Goal: Information Seeking & Learning: Find specific fact

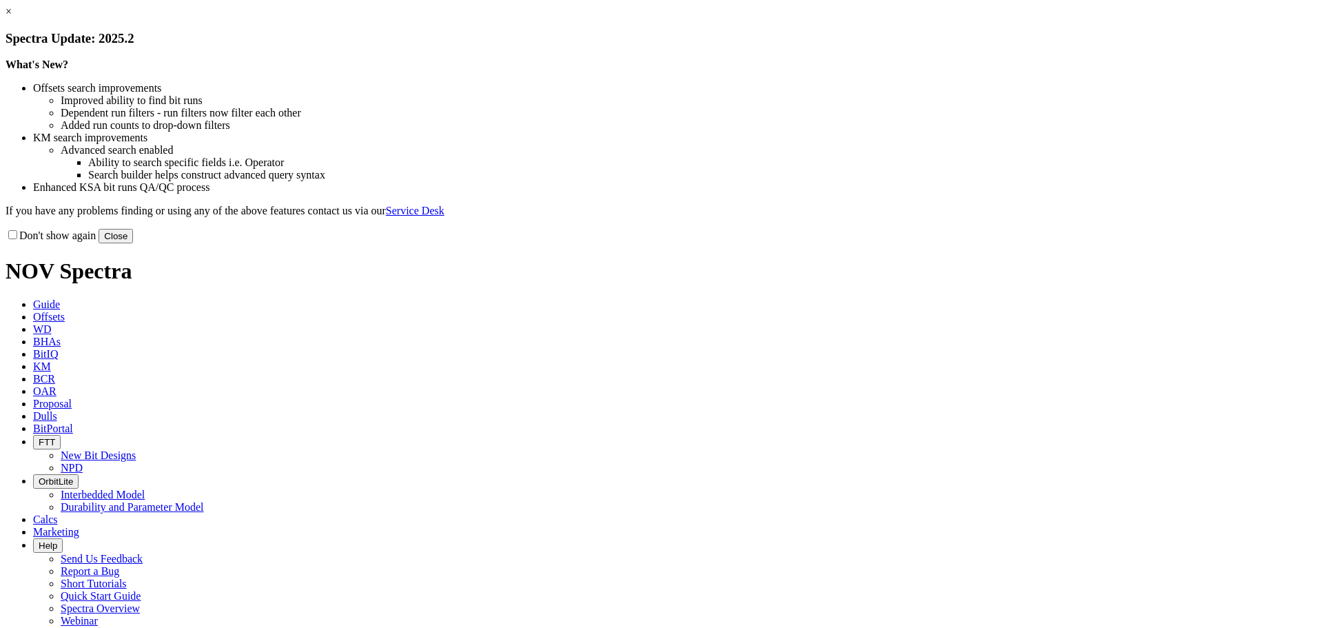
click at [133, 243] on button "Close" at bounding box center [116, 236] width 34 height 14
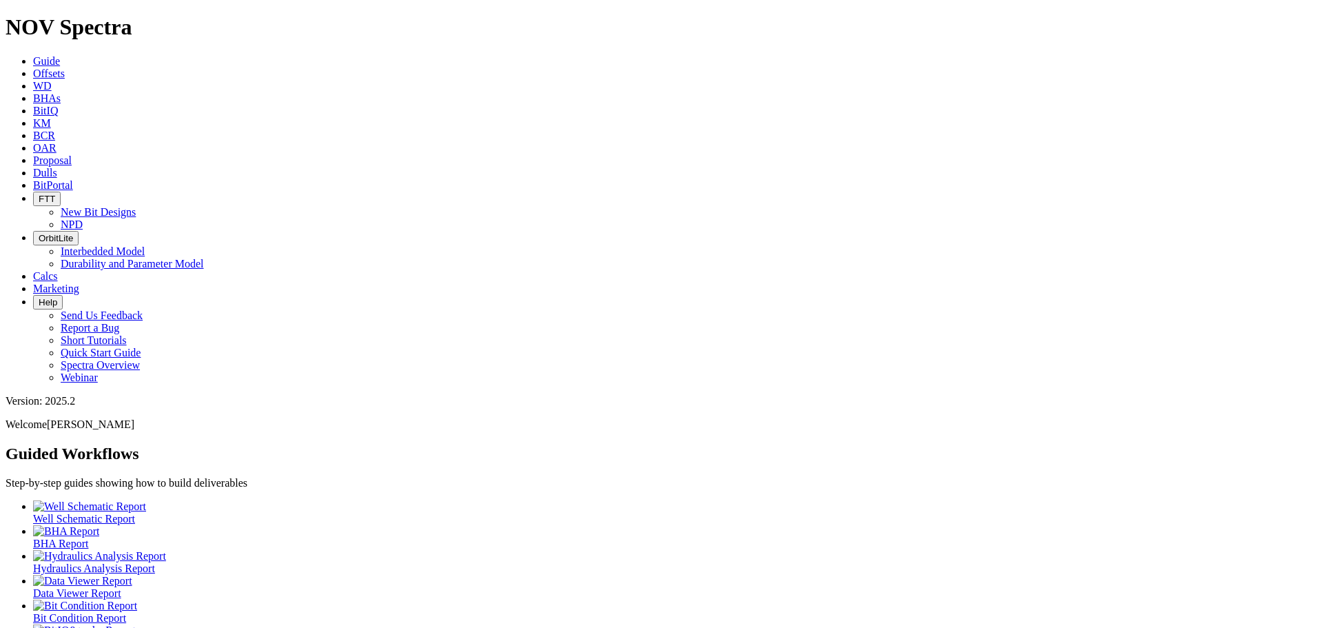
click at [60, 55] on link "Guide" at bounding box center [46, 61] width 27 height 12
click at [65, 68] on link "Offsets" at bounding box center [49, 74] width 32 height 12
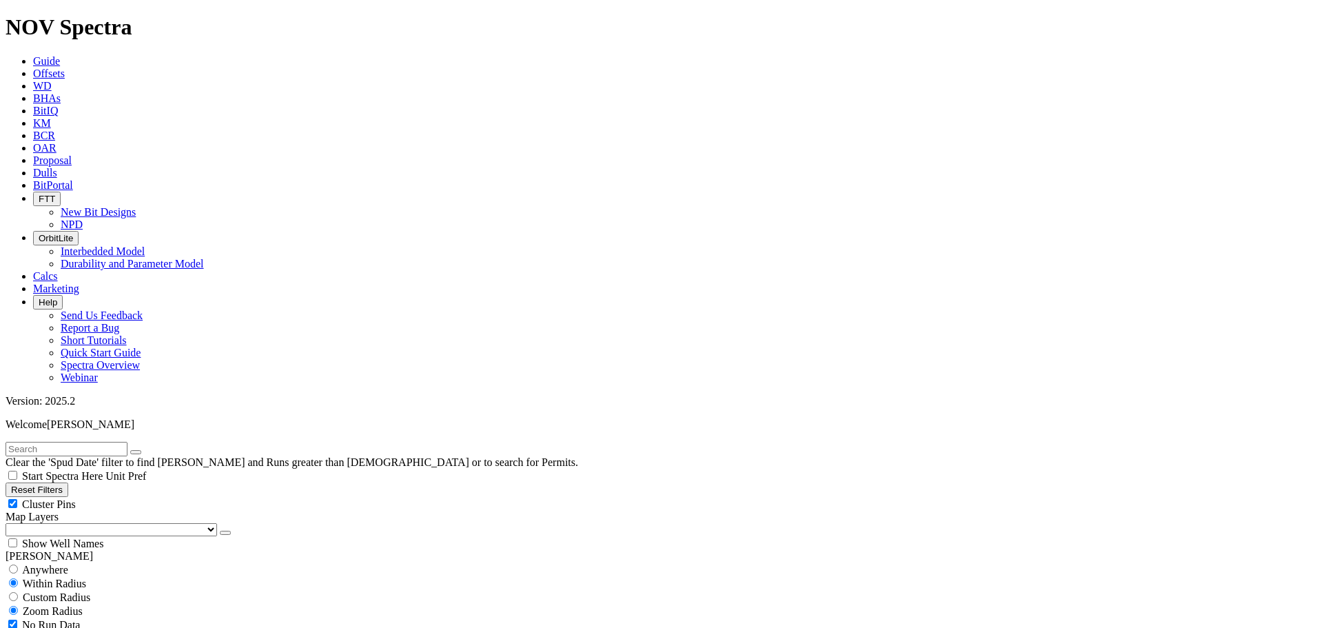
paste input "BRISCOE C (SA25) 0059H"
click at [150, 452] on icon "submit" at bounding box center [150, 452] width 0 height 0
drag, startPoint x: 121, startPoint y: 60, endPoint x: 0, endPoint y: 57, distance: 121.4
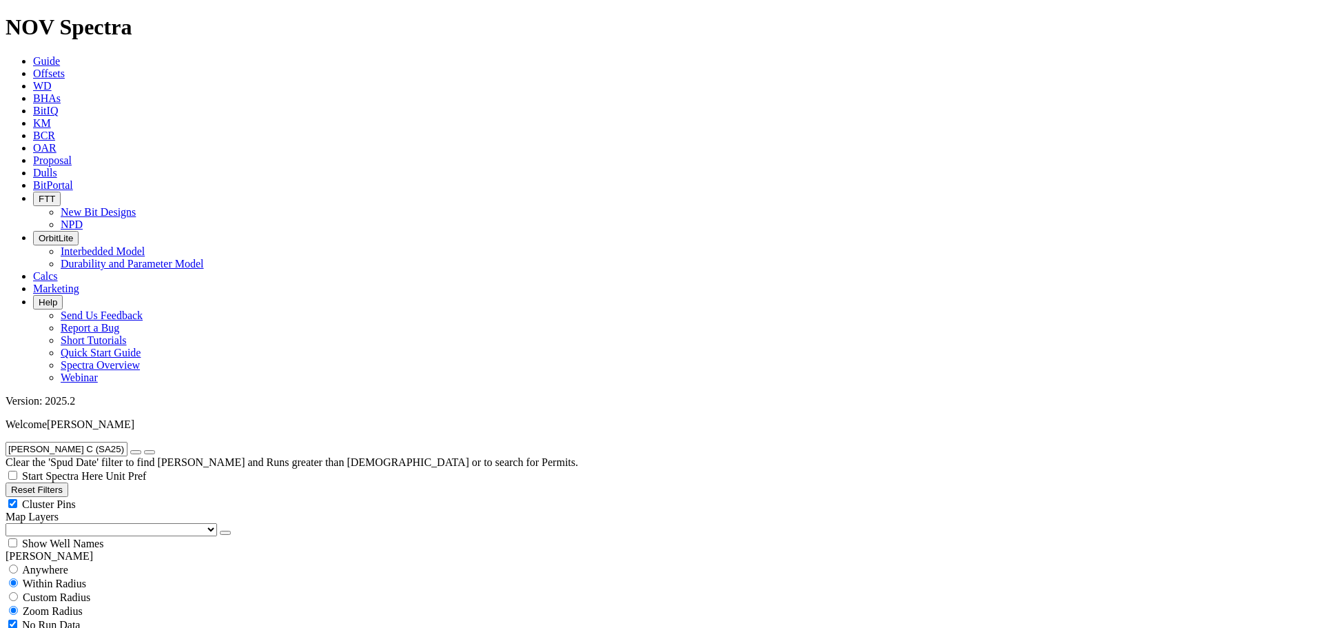
click at [6, 442] on form "BRISCOE C (SA25) 0059H" at bounding box center [662, 449] width 1312 height 14
type input "blue ring b 2h"
click at [144, 450] on button "submit" at bounding box center [149, 452] width 11 height 4
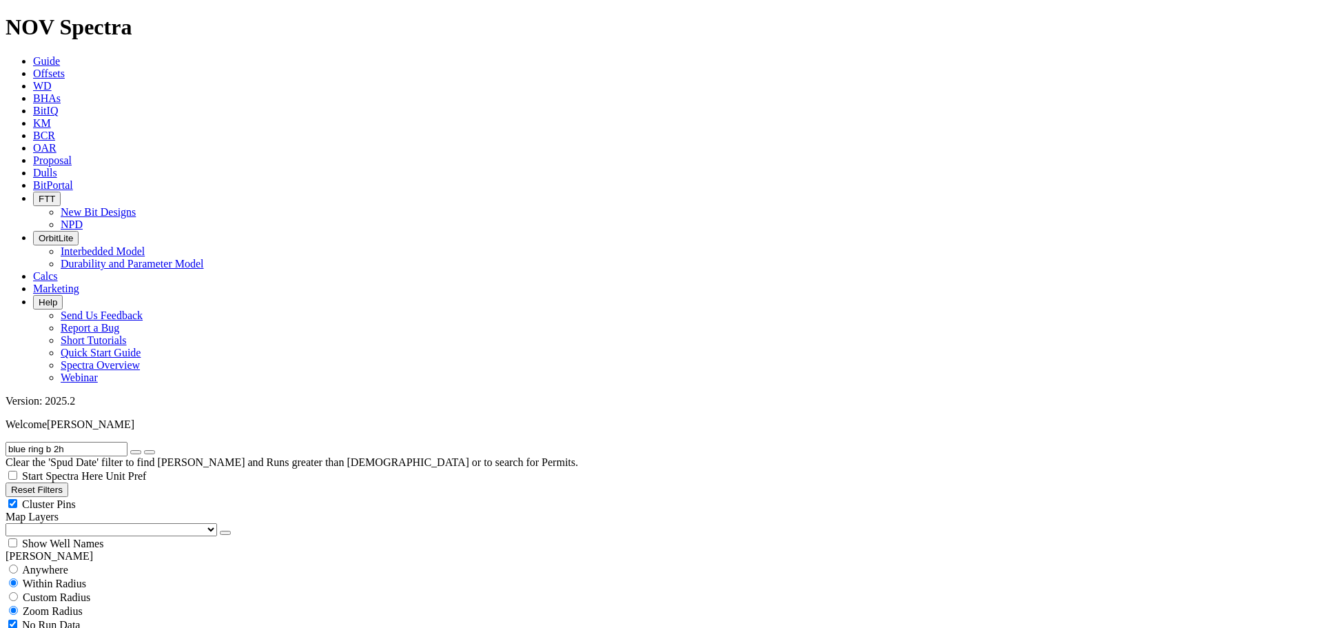
click at [57, 167] on span "Dulls" at bounding box center [45, 173] width 24 height 12
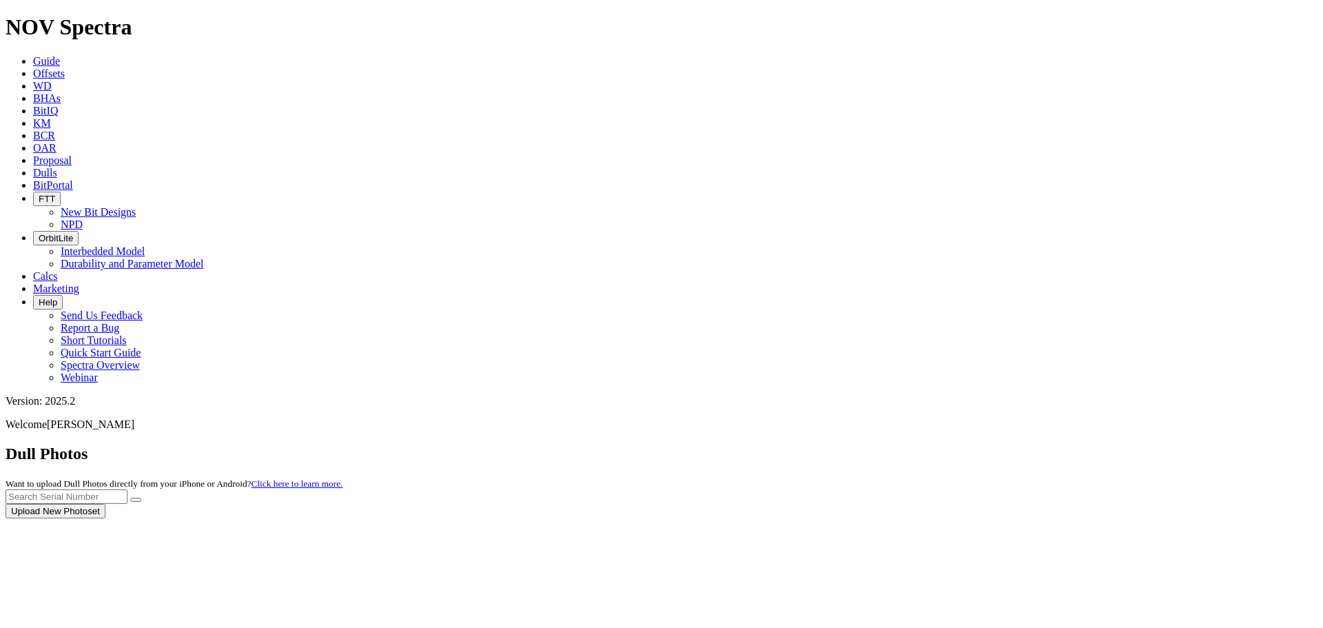
click at [1028, 518] on div at bounding box center [662, 518] width 1312 height 0
click at [128, 489] on input "text" at bounding box center [67, 496] width 122 height 14
type input "a313815"
click at [130, 498] on button "submit" at bounding box center [135, 500] width 11 height 4
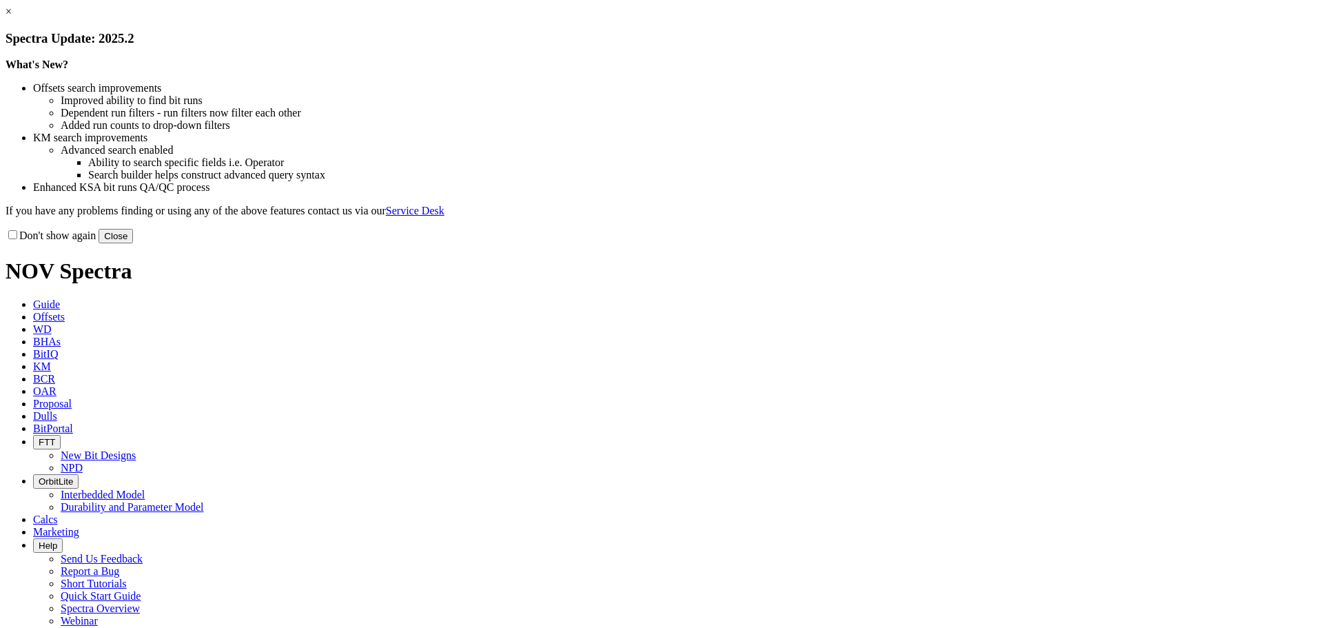
click at [133, 243] on button "Close" at bounding box center [116, 236] width 34 height 14
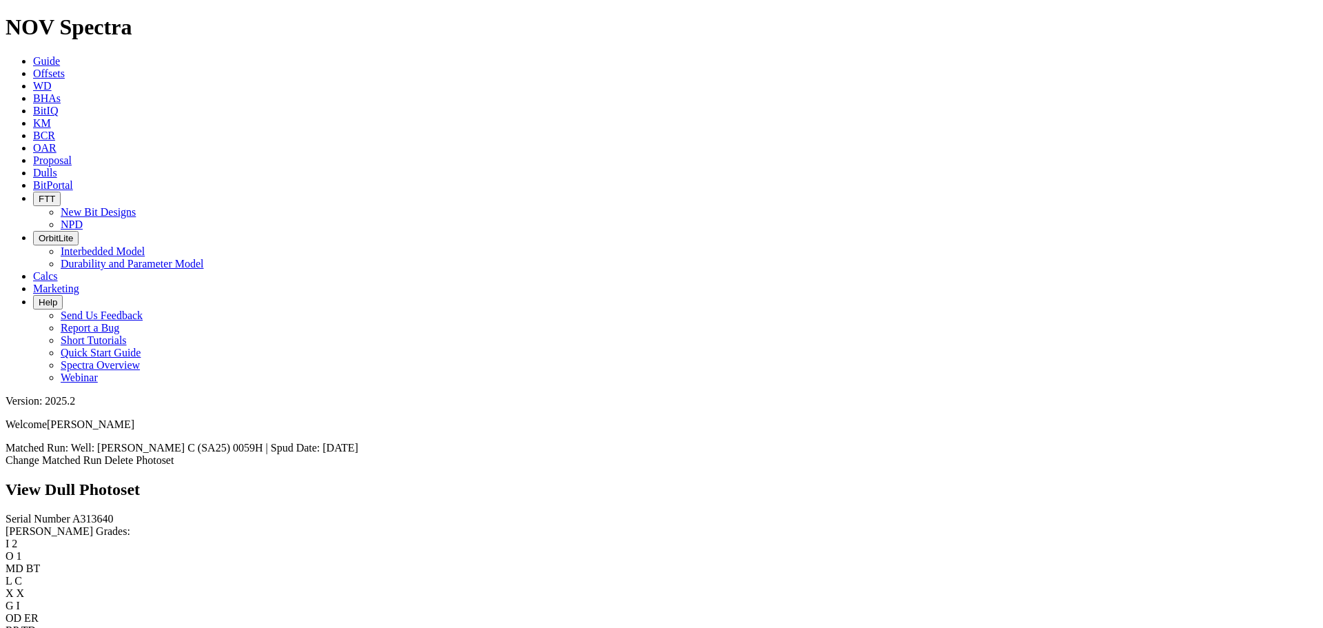
scroll to position [322, 0]
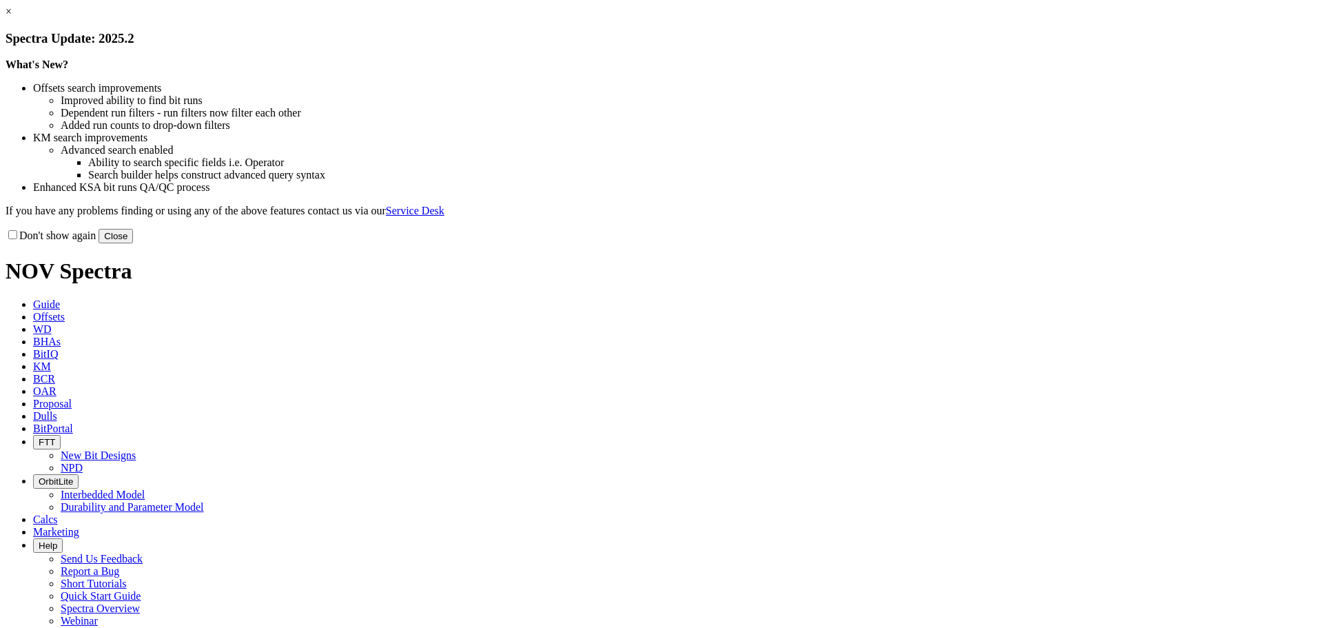
click at [133, 243] on button "Close" at bounding box center [116, 236] width 34 height 14
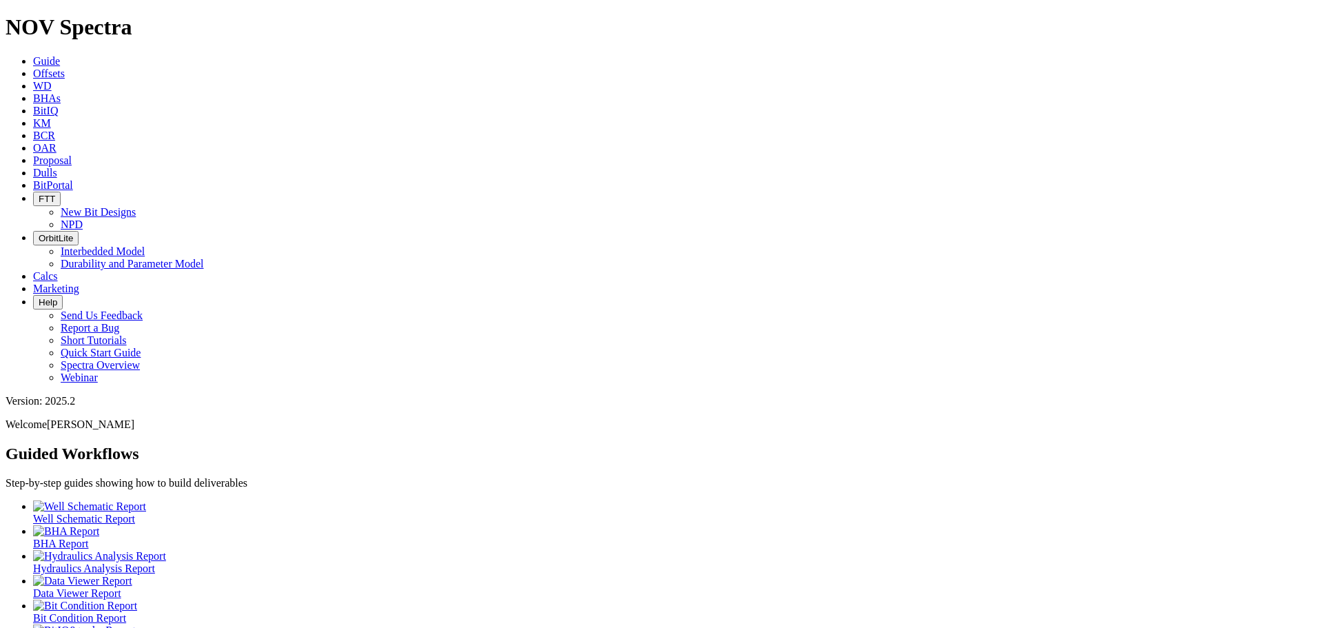
click at [65, 68] on span "Offsets" at bounding box center [49, 74] width 32 height 12
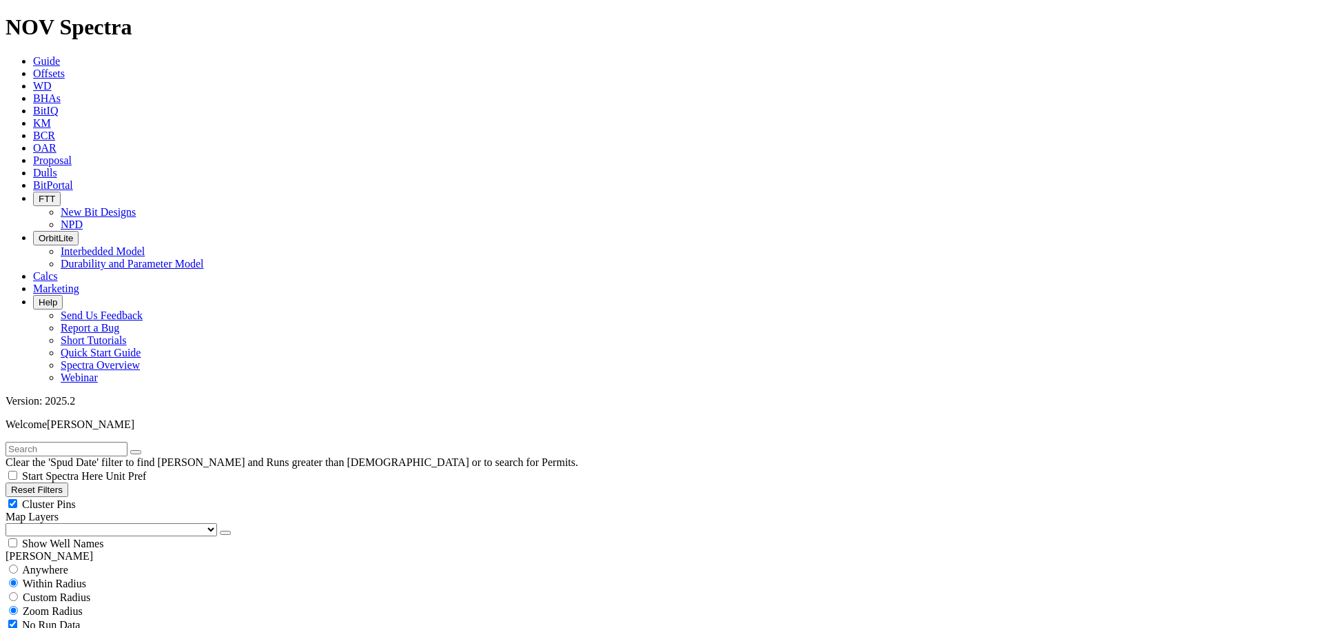
click at [52, 442] on input "text" at bounding box center [67, 449] width 122 height 14
type input "G9"
drag, startPoint x: 136, startPoint y: 471, endPoint x: 124, endPoint y: 471, distance: 11.7
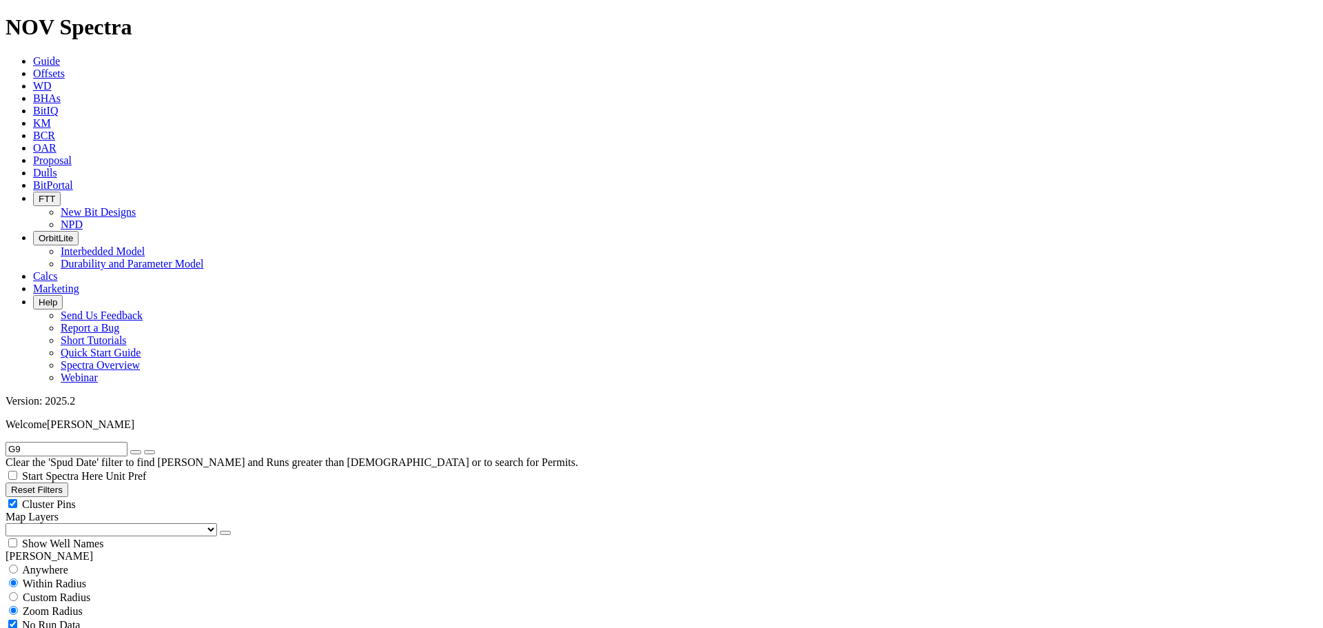
type input "9/2/24"
